Goal: Information Seeking & Learning: Stay updated

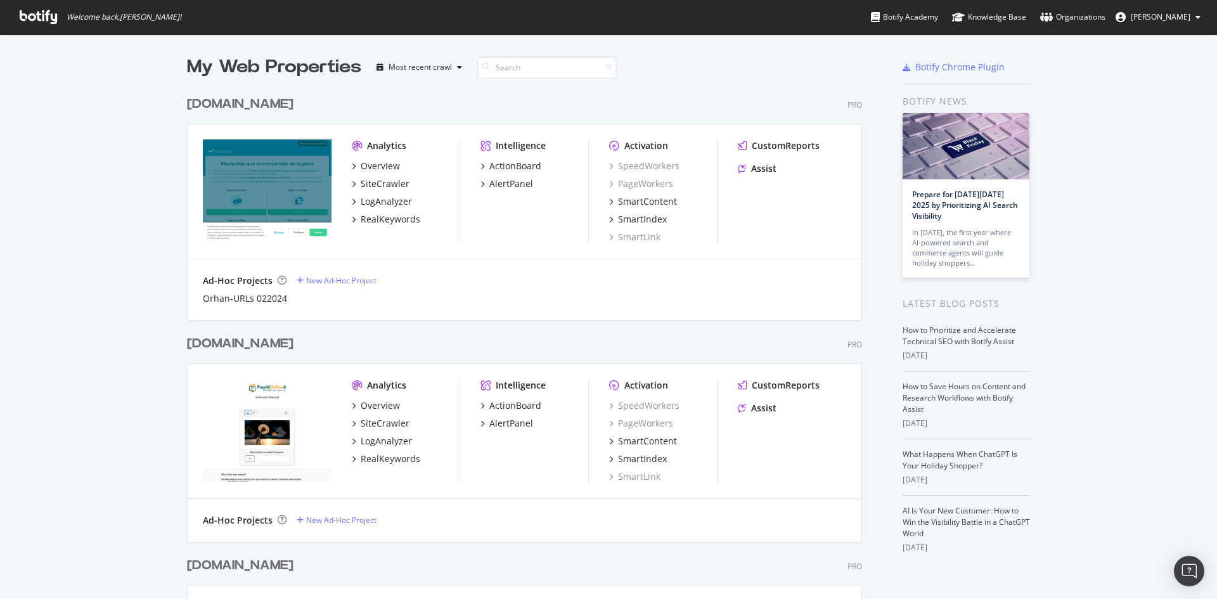
scroll to position [590, 1198]
